Goal: Transaction & Acquisition: Purchase product/service

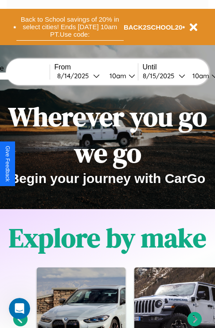
click at [69, 27] on button "Back to School savings of 20% in select cities! Ends [DATE] 10am PT. Use code:" at bounding box center [69, 26] width 107 height 27
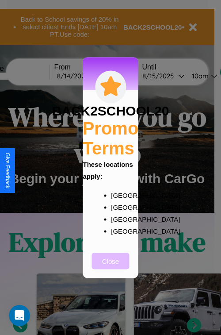
click at [111, 267] on button "Close" at bounding box center [111, 261] width 38 height 16
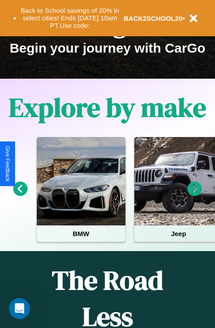
scroll to position [136, 0]
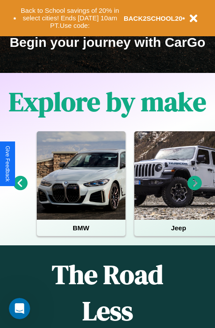
click at [20, 189] on icon at bounding box center [20, 183] width 15 height 15
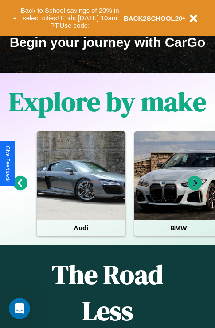
click at [20, 189] on icon at bounding box center [20, 183] width 15 height 15
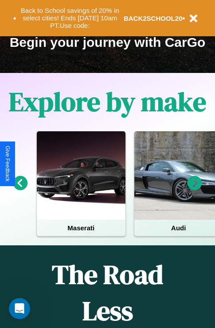
click at [194, 189] on icon at bounding box center [194, 183] width 15 height 15
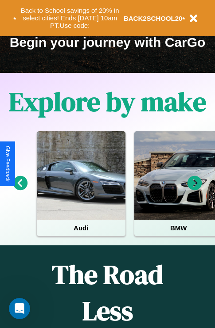
click at [194, 189] on icon at bounding box center [194, 183] width 15 height 15
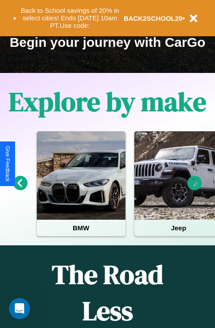
click at [194, 189] on icon at bounding box center [194, 183] width 15 height 15
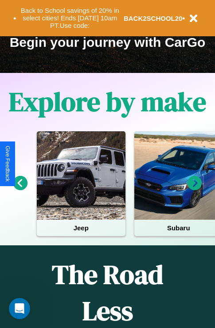
click at [20, 189] on icon at bounding box center [20, 183] width 15 height 15
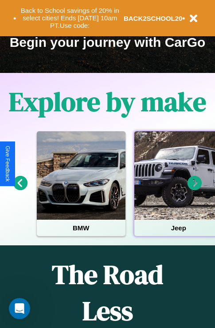
click at [178, 189] on div at bounding box center [178, 175] width 89 height 89
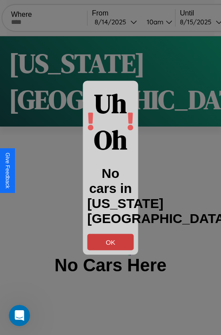
click at [111, 242] on button "OK" at bounding box center [111, 242] width 46 height 16
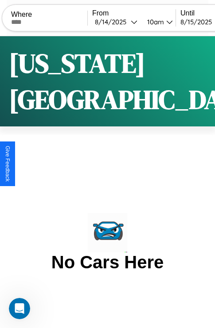
click at [55, 22] on input "text" at bounding box center [49, 22] width 76 height 7
type input "**********"
click at [128, 22] on div "[DATE]" at bounding box center [113, 22] width 36 height 8
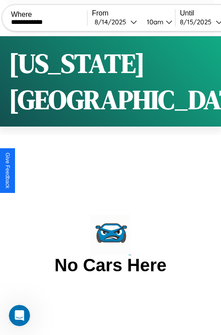
select select "*"
select select "****"
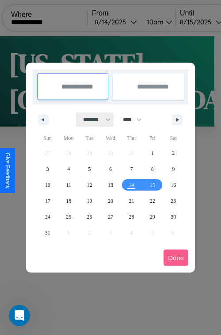
click at [93, 120] on select "******* ******** ***** ***** *** **** **** ****** ********* ******* ******** **…" at bounding box center [96, 119] width 38 height 15
select select "*"
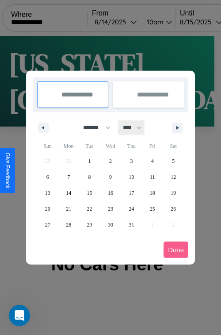
click at [136, 127] on select "**** **** **** **** **** **** **** **** **** **** **** **** **** **** **** ****…" at bounding box center [132, 127] width 27 height 15
select select "****"
click at [89, 208] on span "21" at bounding box center [89, 209] width 5 height 16
type input "**********"
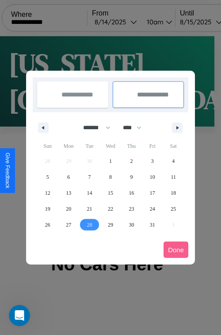
click at [89, 224] on span "28" at bounding box center [89, 225] width 5 height 16
type input "**********"
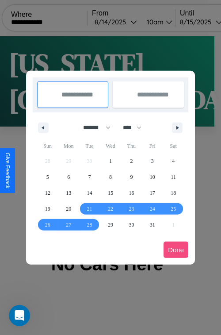
click at [176, 250] on button "Done" at bounding box center [176, 250] width 25 height 16
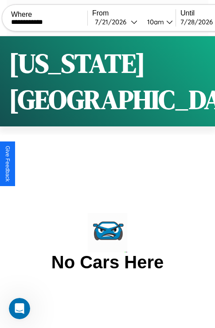
scroll to position [0, 50]
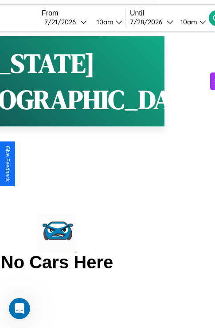
click at [199, 22] on div "10am" at bounding box center [187, 22] width 23 height 8
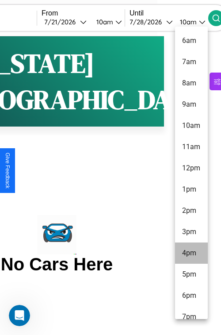
click at [191, 253] on li "4pm" at bounding box center [191, 253] width 33 height 21
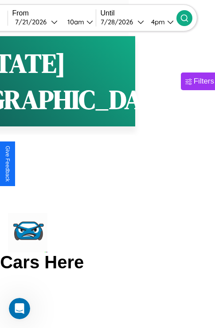
click at [189, 18] on icon at bounding box center [184, 18] width 9 height 9
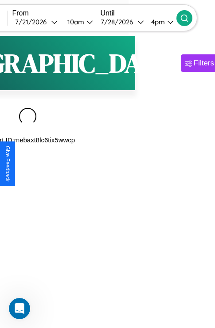
scroll to position [0, 78]
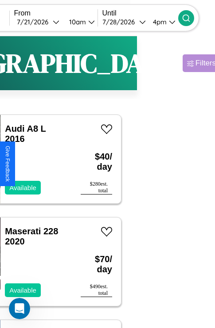
click at [195, 63] on div "Filters" at bounding box center [205, 63] width 20 height 9
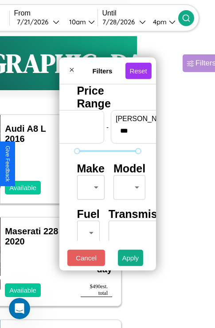
scroll to position [26, 0]
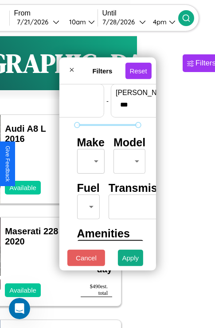
click at [89, 159] on body "**********" at bounding box center [29, 182] width 215 height 365
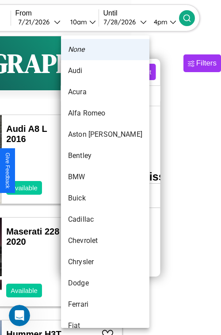
click at [89, 156] on li "Bentley" at bounding box center [105, 155] width 89 height 21
type input "*******"
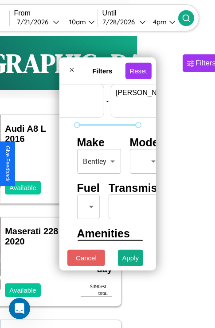
scroll to position [26, 55]
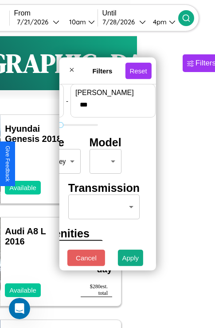
type input "***"
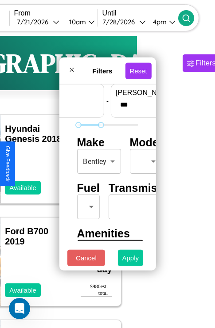
type input "**"
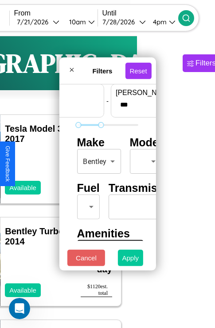
click at [131, 260] on button "Apply" at bounding box center [131, 258] width 26 height 16
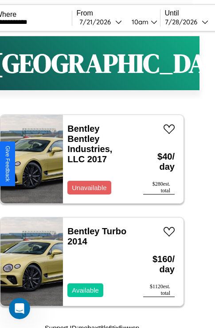
scroll to position [6, 15]
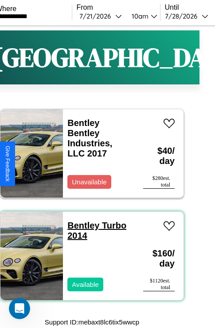
click at [81, 226] on link "Bentley Turbo 2014" at bounding box center [96, 231] width 59 height 20
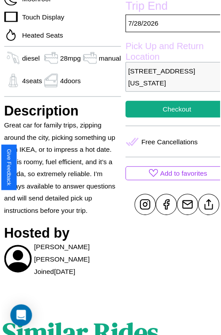
scroll to position [242, 32]
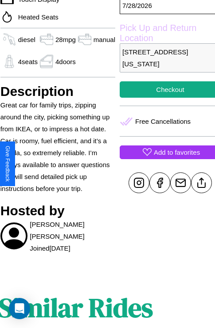
click at [164, 158] on p "Add to favorites" at bounding box center [177, 153] width 46 height 12
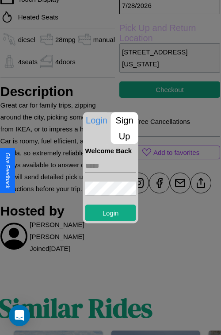
click at [111, 167] on input "text" at bounding box center [110, 165] width 51 height 14
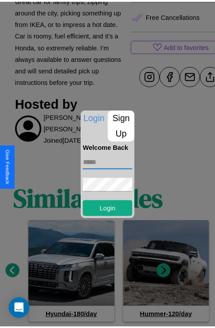
scroll to position [372, 13]
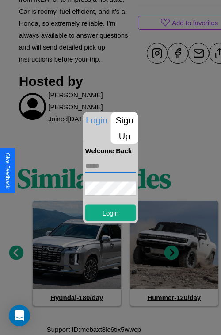
click at [172, 253] on div at bounding box center [110, 167] width 221 height 335
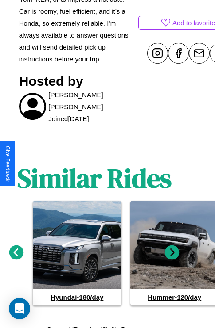
click at [16, 253] on icon at bounding box center [16, 253] width 15 height 15
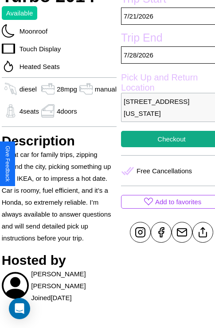
scroll to position [179, 32]
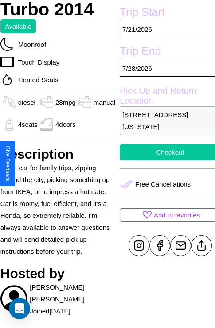
click at [164, 161] on button "Checkout" at bounding box center [170, 152] width 101 height 16
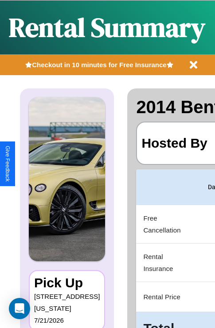
scroll to position [0, 176]
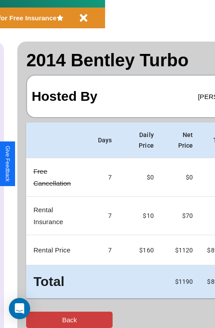
click at [43, 320] on button "Back" at bounding box center [69, 320] width 86 height 16
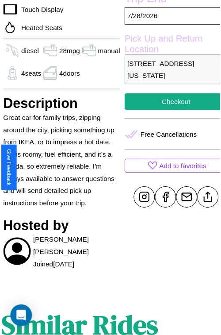
scroll to position [242, 32]
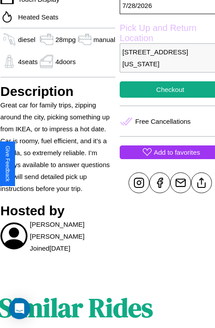
click at [164, 158] on p "Add to favorites" at bounding box center [177, 153] width 46 height 12
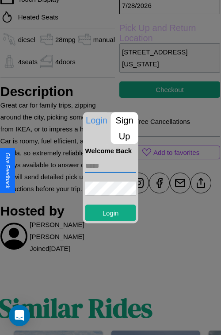
click at [111, 166] on input "text" at bounding box center [110, 165] width 51 height 14
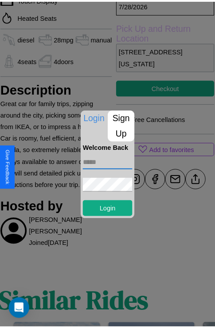
scroll to position [270, 32]
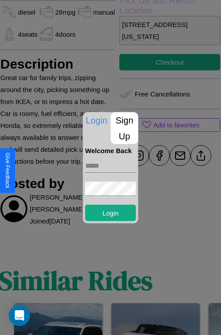
click at [195, 167] on div at bounding box center [110, 167] width 221 height 335
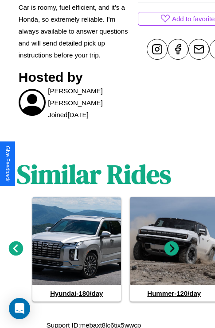
scroll to position [378, 13]
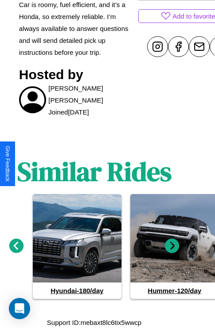
click at [172, 246] on icon at bounding box center [172, 246] width 15 height 15
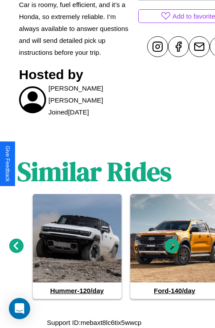
click at [16, 246] on icon at bounding box center [16, 246] width 15 height 15
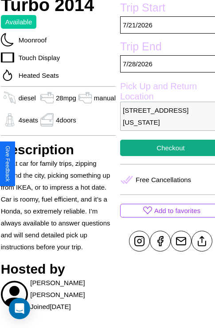
scroll to position [179, 32]
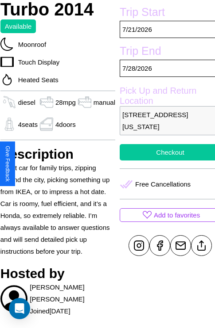
click at [164, 161] on button "Checkout" at bounding box center [170, 152] width 101 height 16
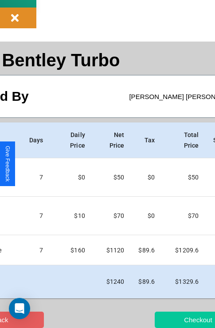
click at [171, 320] on button "Checkout" at bounding box center [197, 320] width 86 height 16
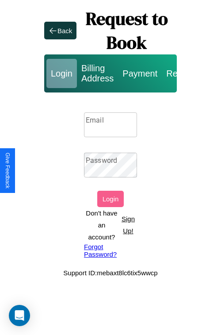
click at [111, 124] on input "Email" at bounding box center [110, 124] width 53 height 25
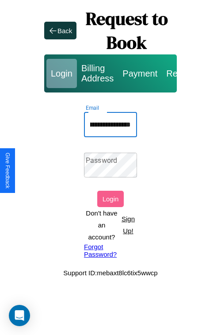
scroll to position [0, 39]
type input "**********"
click at [111, 250] on link "Forgot Password?" at bounding box center [110, 250] width 53 height 15
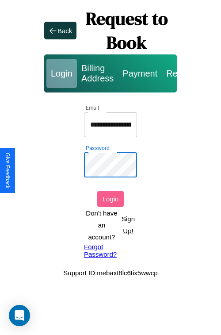
scroll to position [0, 39]
